Goal: Find specific page/section: Find specific page/section

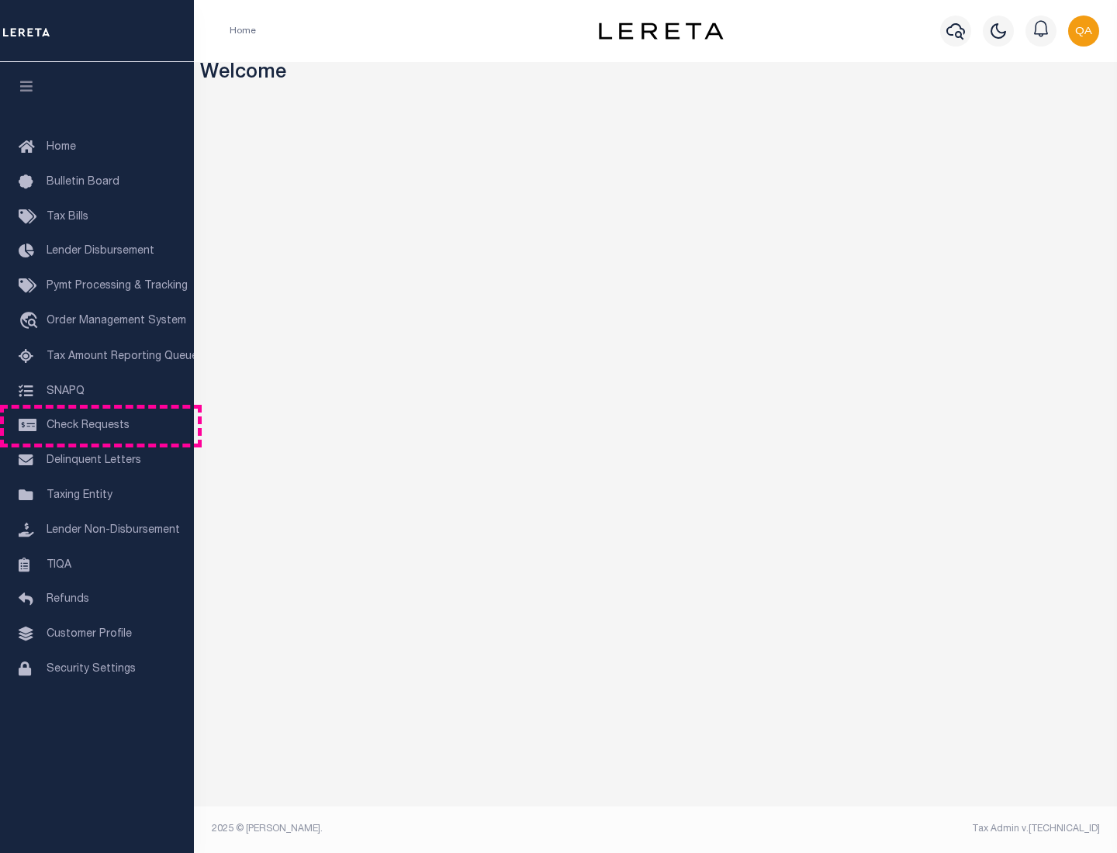
click at [97, 426] on span "Check Requests" at bounding box center [88, 425] width 83 height 11
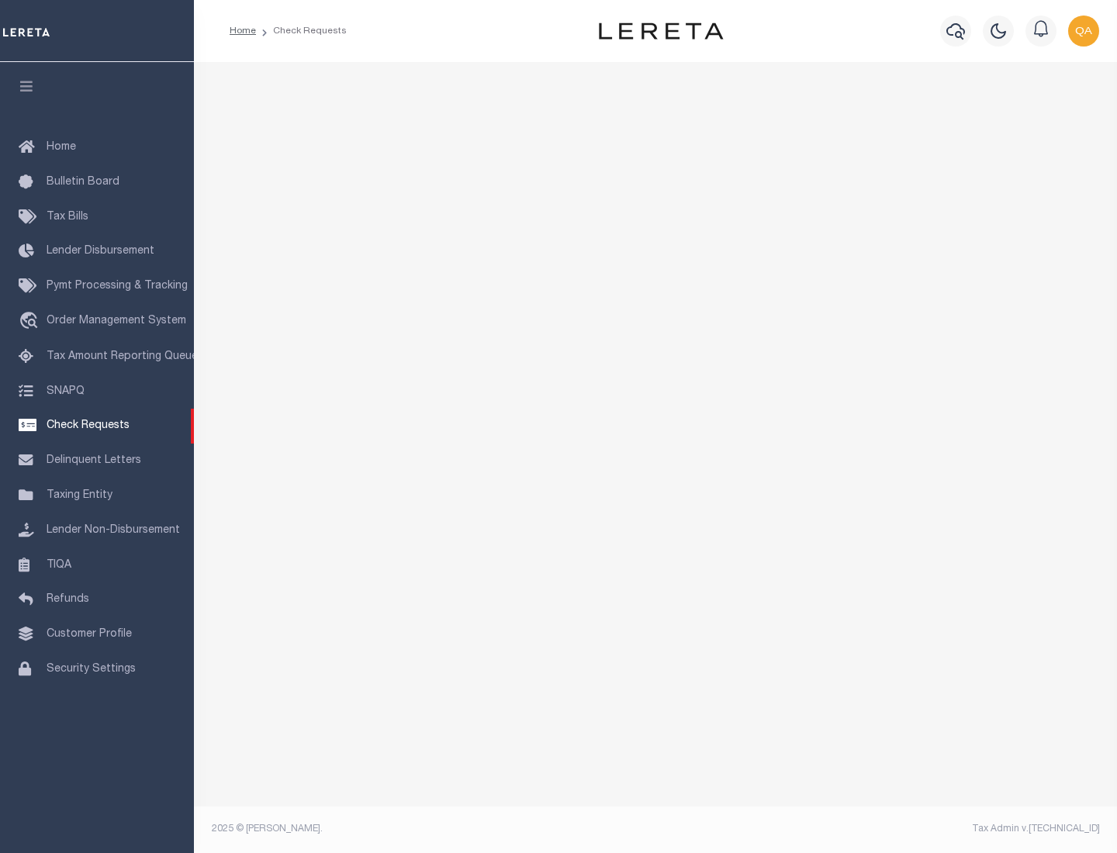
select select "50"
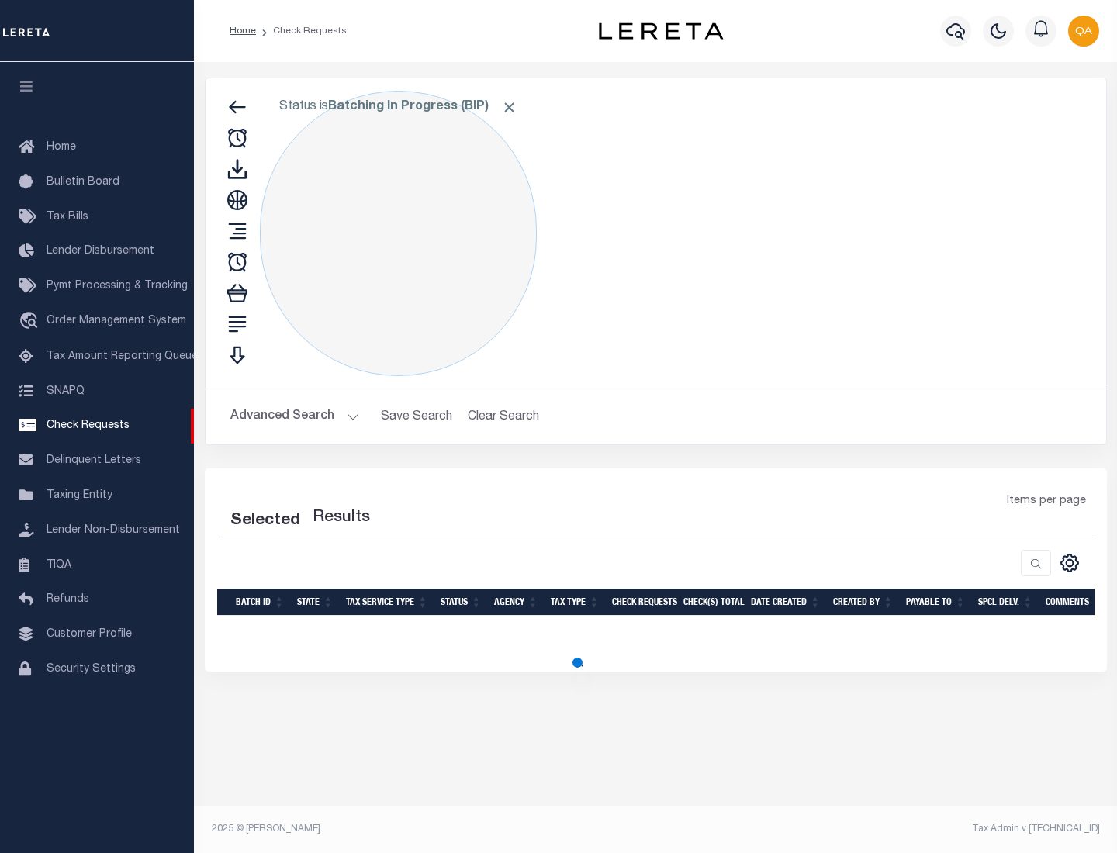
select select "50"
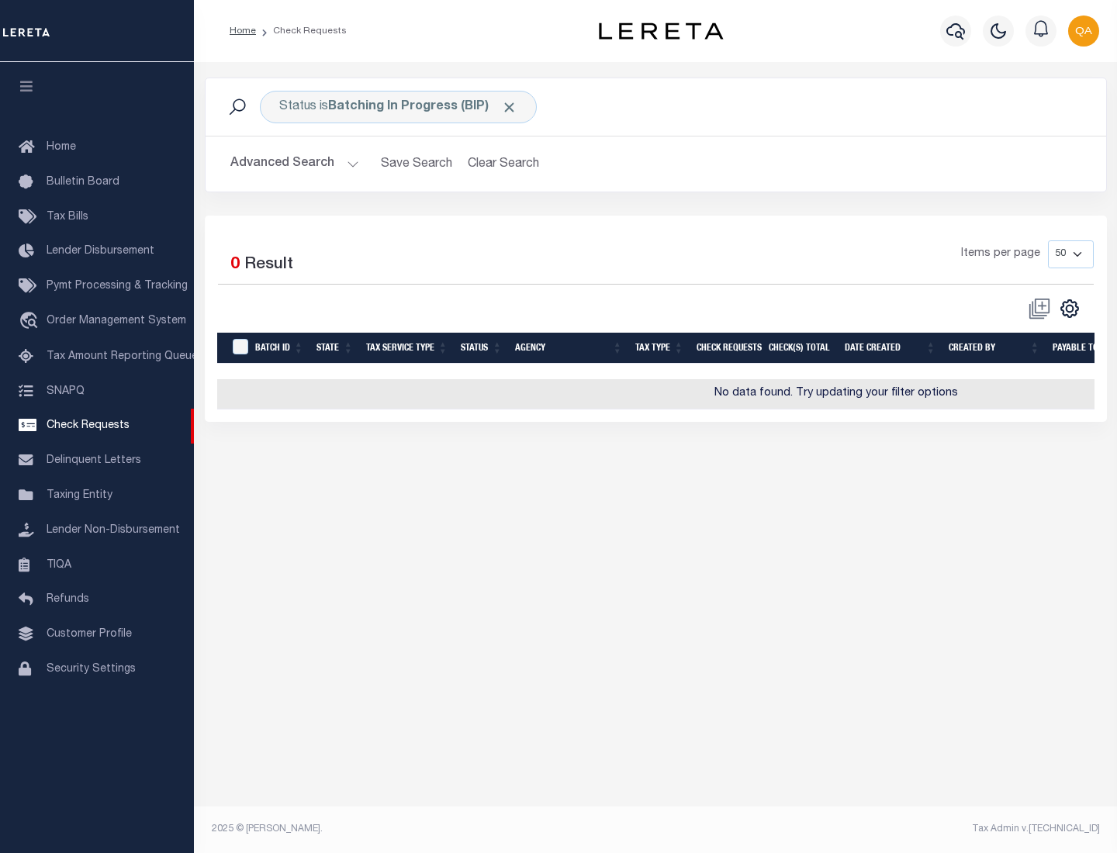
click at [510, 107] on span "Click to Remove" at bounding box center [509, 107] width 16 height 16
